Goal: Navigation & Orientation: Go to known website

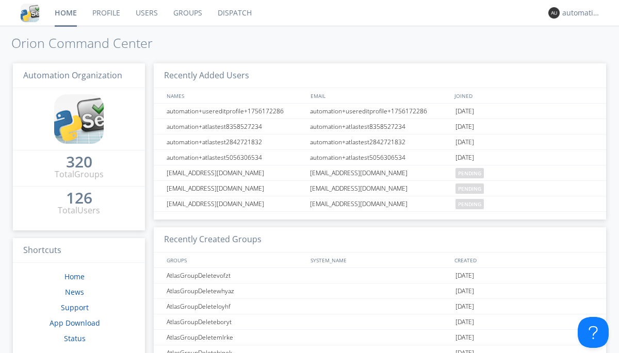
click at [234, 13] on link "Dispatch" at bounding box center [235, 13] width 50 height 26
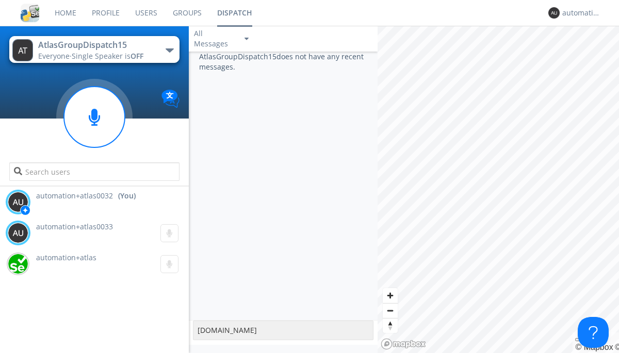
type textarea "[DOMAIN_NAME]"
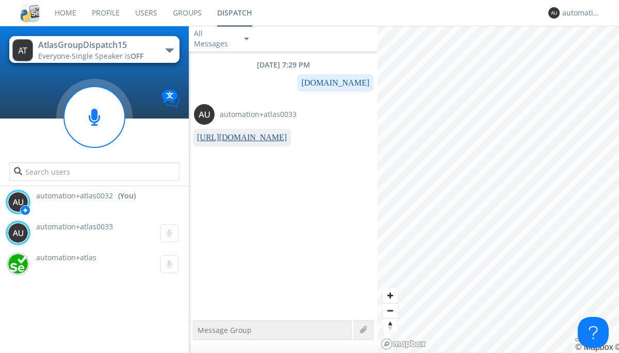
click at [238, 138] on link "[URL][DOMAIN_NAME]" at bounding box center [242, 137] width 90 height 9
click at [579, 13] on div "automation+atlas0032" at bounding box center [581, 13] width 39 height 10
